Goal: Task Accomplishment & Management: Complete application form

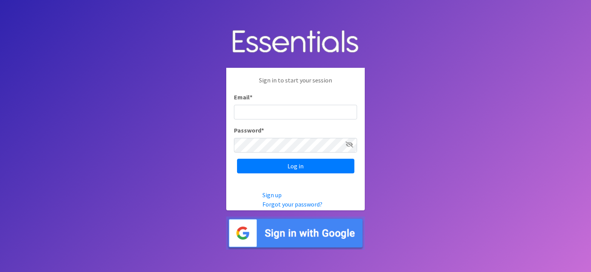
click at [294, 109] on input "Email *" at bounding box center [295, 112] width 123 height 15
type input "[EMAIL_ADDRESS][DOMAIN_NAME]"
click at [293, 202] on link "Forgot your password?" at bounding box center [292, 204] width 60 height 8
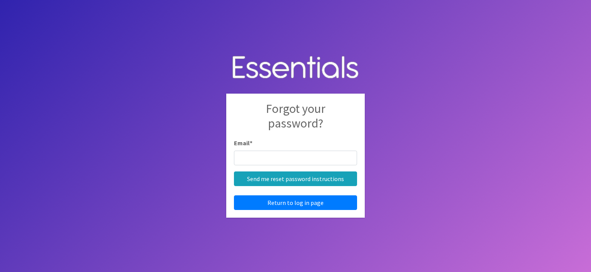
click at [267, 154] on input "Email *" at bounding box center [295, 157] width 123 height 15
type input "leepa@tulsaschools.org"
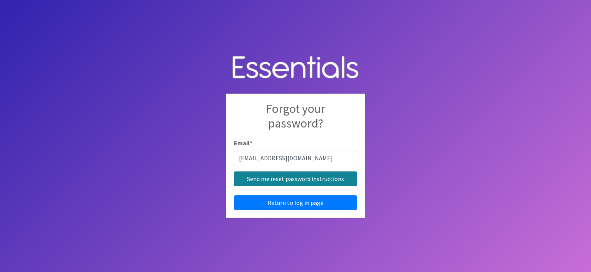
click at [300, 178] on input "Send me reset password instructions" at bounding box center [295, 178] width 123 height 15
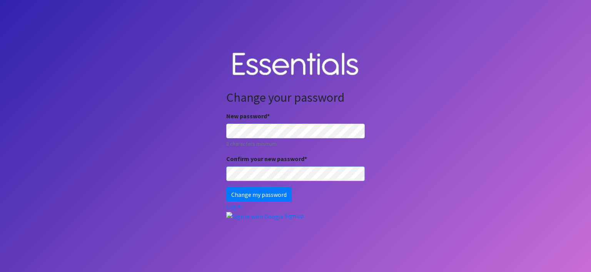
click at [226, 187] on input "Change my password" at bounding box center [258, 194] width 65 height 15
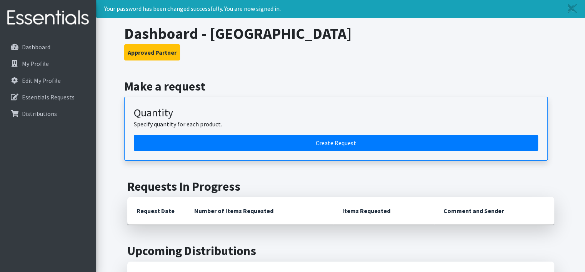
scroll to position [10, 0]
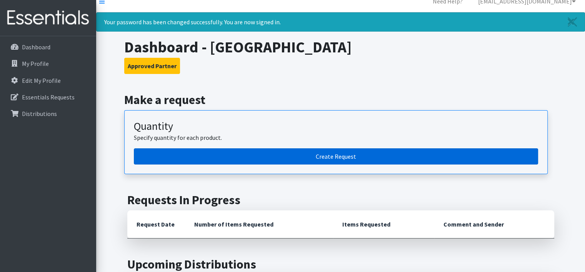
click at [331, 157] on link "Create Request" at bounding box center [336, 156] width 404 height 16
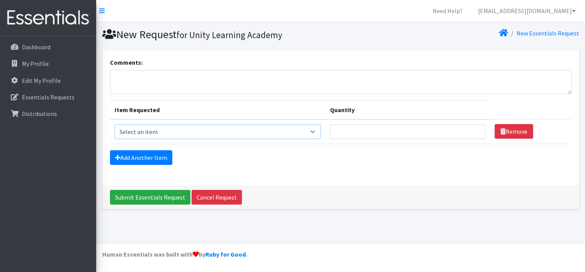
click at [317, 129] on select "Select an item Liners (Pack of 100) Makeup Bag (25) Pads 1 (Pack of 25) Pads 2 …" at bounding box center [218, 131] width 207 height 15
select select "13532"
click at [115, 124] on select "Select an item Liners (Pack of 100) Makeup Bag (25) Pads 1 (Pack of 25) Pads 2 …" at bounding box center [218, 131] width 207 height 15
click at [423, 124] on input "Quantity" at bounding box center [407, 131] width 155 height 15
click at [472, 129] on input "1" at bounding box center [407, 131] width 155 height 15
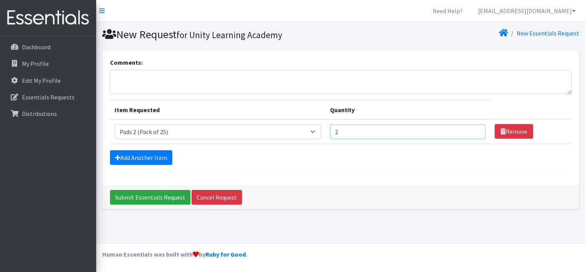
click at [472, 129] on input "2" at bounding box center [407, 131] width 155 height 15
type input "3"
click at [472, 129] on input "3" at bounding box center [407, 131] width 155 height 15
click at [160, 156] on link "Add Another Item" at bounding box center [141, 157] width 62 height 15
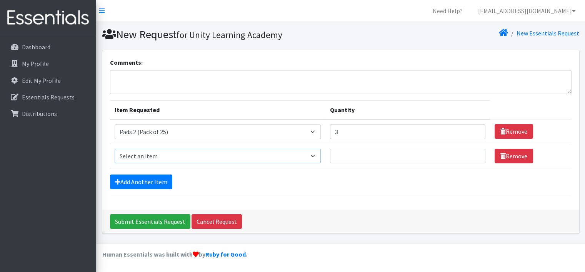
click at [312, 153] on select "Select an item Liners (Pack of 100) Makeup Bag (25) Pads 1 (Pack of 25) Pads 2 …" at bounding box center [218, 156] width 207 height 15
select select "13533"
click at [115, 149] on select "Select an item Liners (Pack of 100) Makeup Bag (25) Pads 1 (Pack of 25) Pads 2 …" at bounding box center [218, 156] width 207 height 15
click at [474, 151] on input "1" at bounding box center [407, 156] width 155 height 15
click at [474, 152] on input "2" at bounding box center [407, 156] width 155 height 15
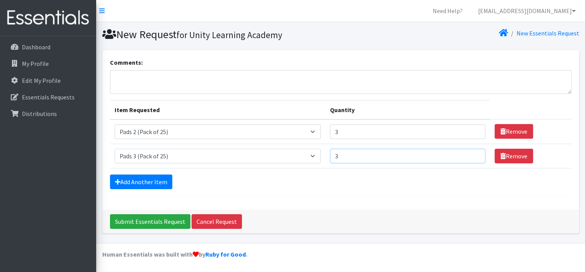
type input "3"
click at [474, 152] on input "3" at bounding box center [407, 156] width 155 height 15
click at [149, 182] on link "Add Another Item" at bounding box center [141, 181] width 62 height 15
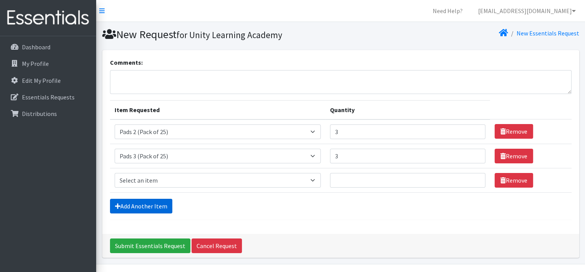
scroll to position [20, 0]
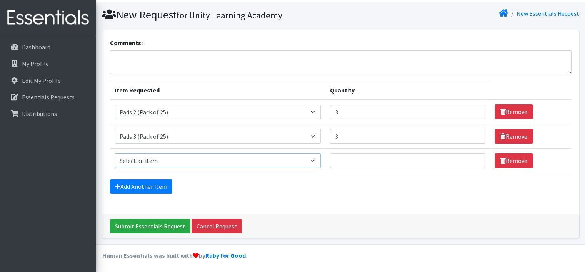
click at [317, 160] on select "Select an item Liners (Pack of 100) Makeup Bag (25) Pads 1 (Pack of 25) Pads 2 …" at bounding box center [218, 160] width 207 height 15
select select "13447"
click at [115, 153] on select "Select an item Liners (Pack of 100) Makeup Bag (25) Pads 1 (Pack of 25) Pads 2 …" at bounding box center [218, 160] width 207 height 15
click at [474, 158] on input "1" at bounding box center [407, 160] width 155 height 15
click at [474, 158] on input "2" at bounding box center [407, 160] width 155 height 15
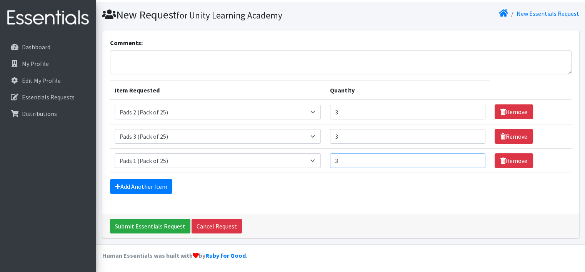
type input "3"
click at [474, 158] on input "3" at bounding box center [407, 160] width 155 height 15
click at [155, 189] on link "Add Another Item" at bounding box center [141, 186] width 62 height 15
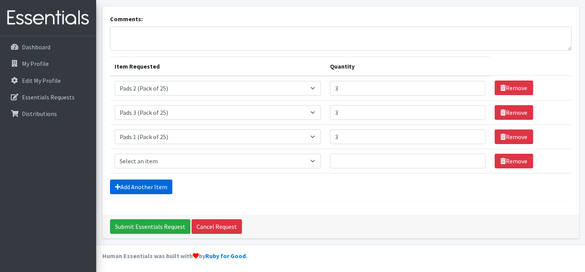
scroll to position [44, 0]
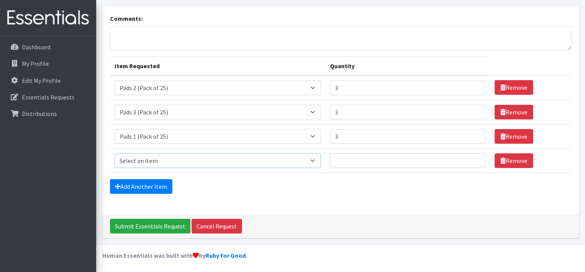
click at [314, 160] on select "Select an item Liners (Pack of 100) Makeup Bag (25) Pads 1 (Pack of 25) Pads 2 …" at bounding box center [218, 160] width 207 height 15
select select "14155"
click at [115, 153] on select "Select an item Liners (Pack of 100) Makeup Bag (25) Pads 1 (Pack of 25) Pads 2 …" at bounding box center [218, 160] width 207 height 15
type input "1"
click at [472, 157] on input "1" at bounding box center [407, 160] width 155 height 15
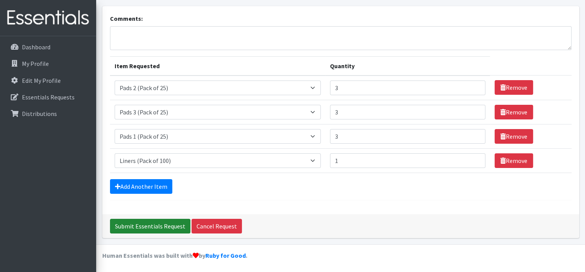
click at [160, 224] on input "Submit Essentials Request" at bounding box center [150, 226] width 80 height 15
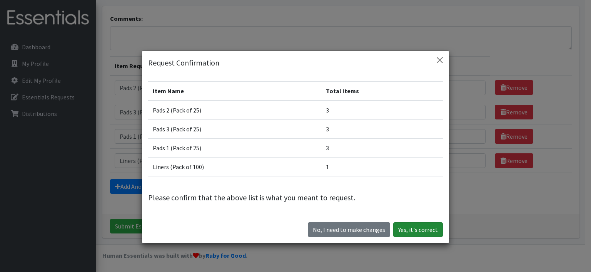
click at [419, 230] on button "Yes, it's correct" at bounding box center [418, 229] width 50 height 15
